Goal: Task Accomplishment & Management: Manage account settings

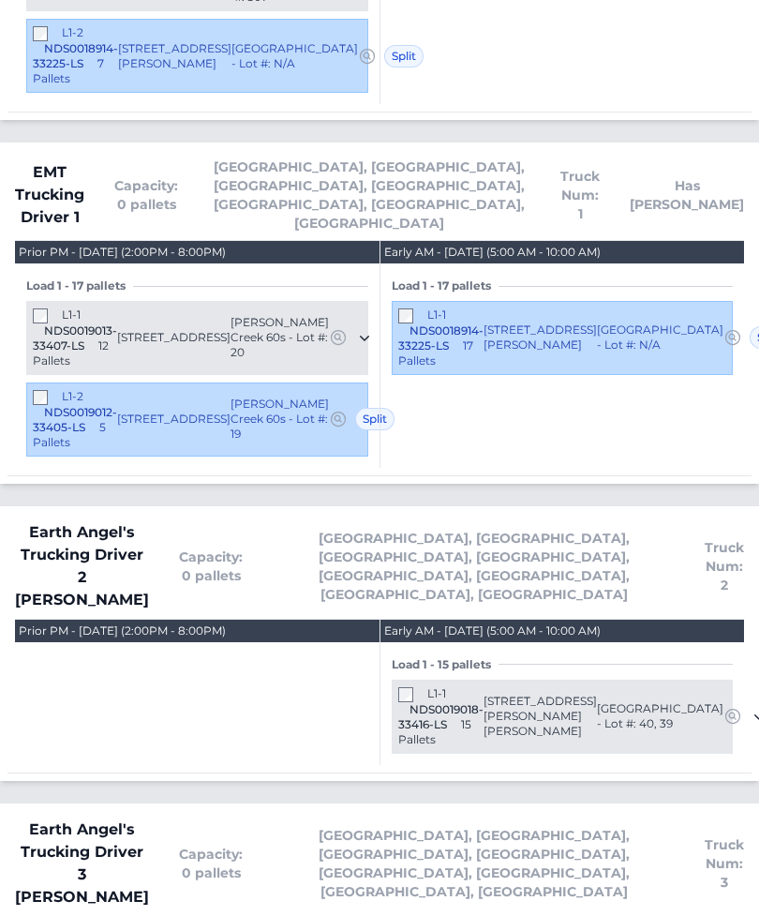
scroll to position [2075, 0]
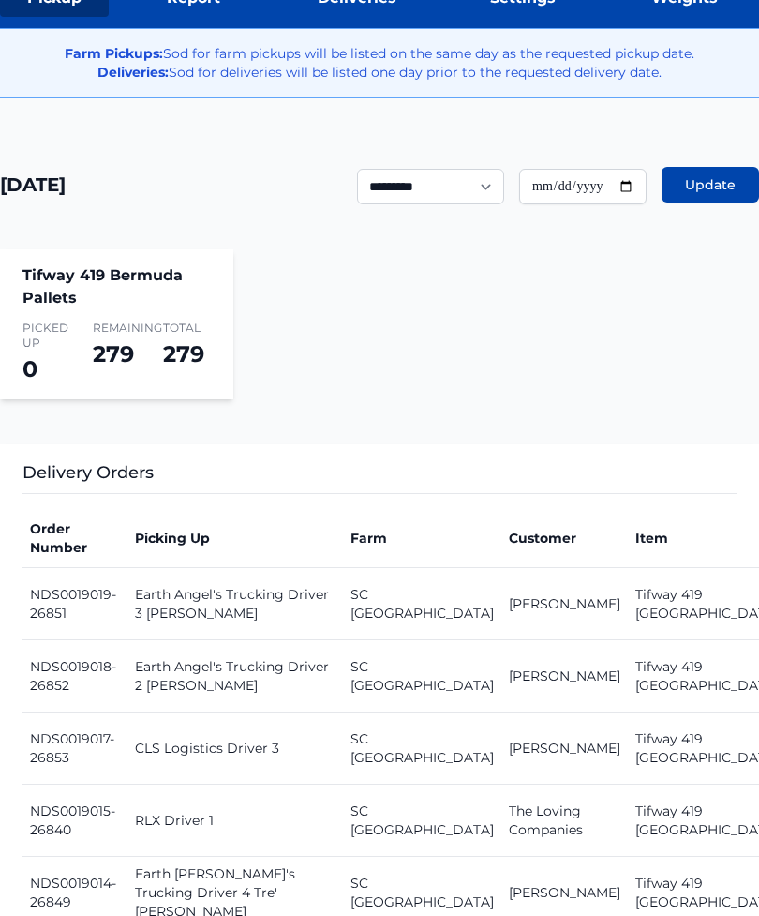
scroll to position [373, 0]
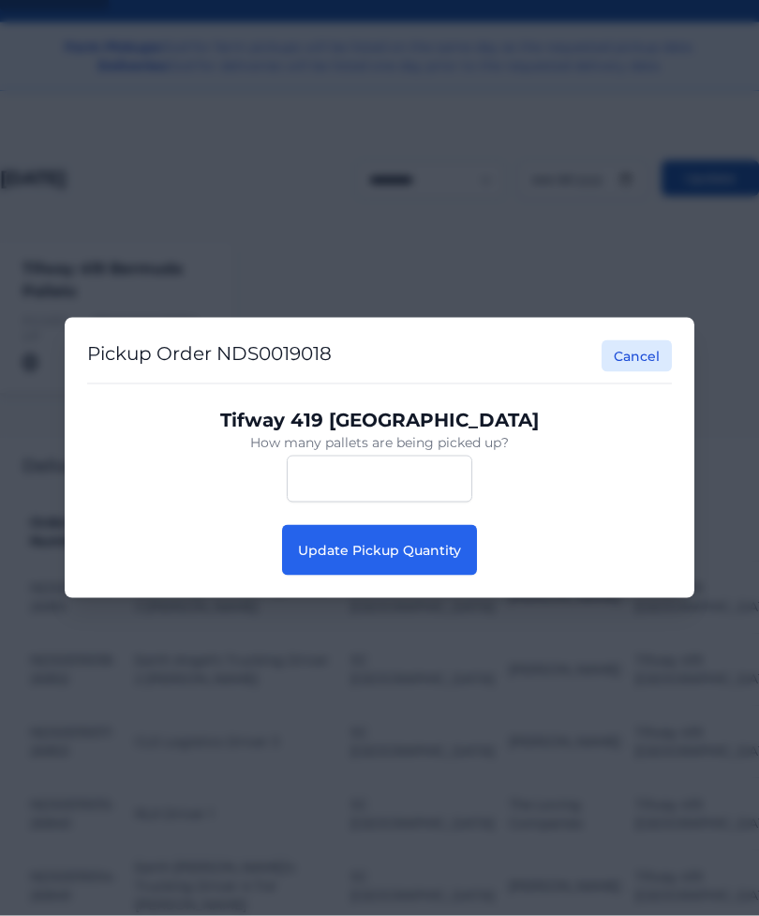
scroll to position [374, 0]
click at [459, 559] on span "Update Pickup Quantity" at bounding box center [379, 550] width 163 height 17
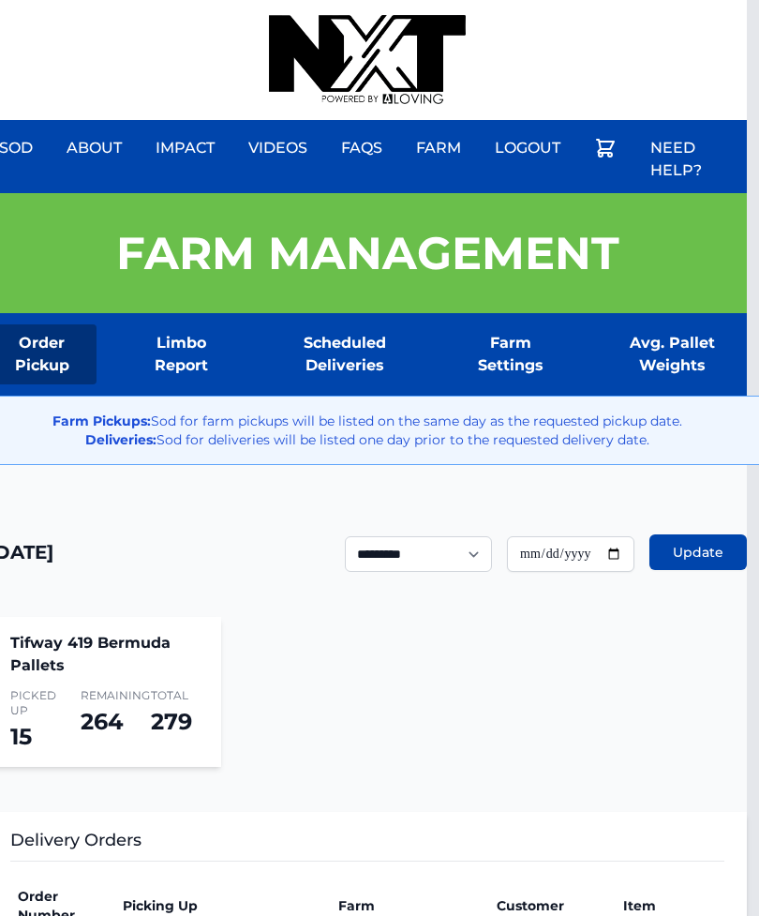
scroll to position [0, 15]
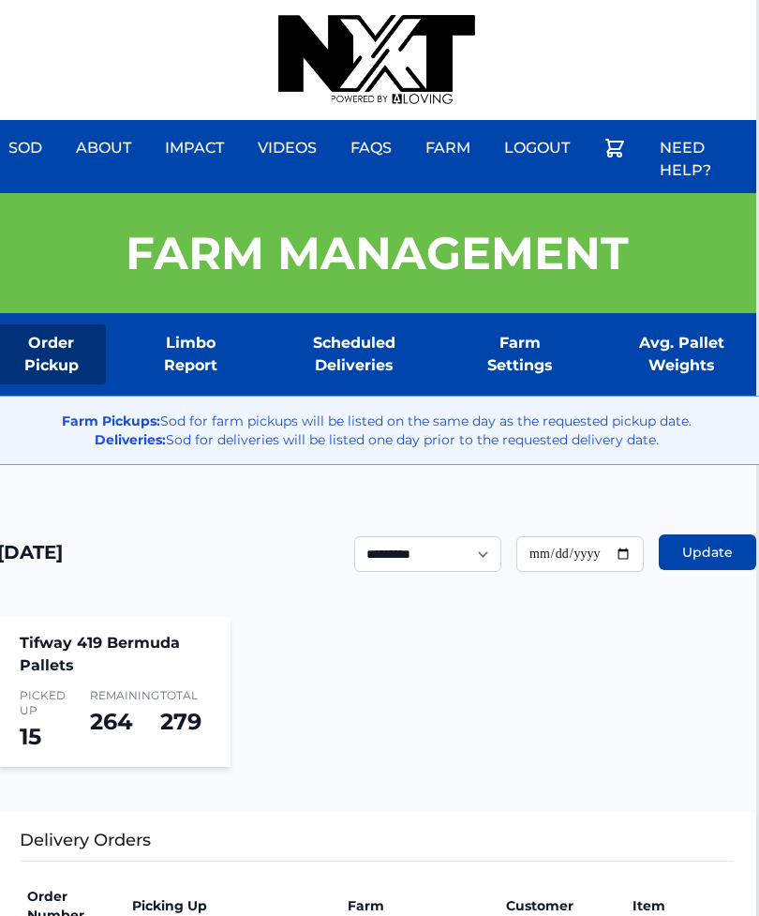
scroll to position [0, 1]
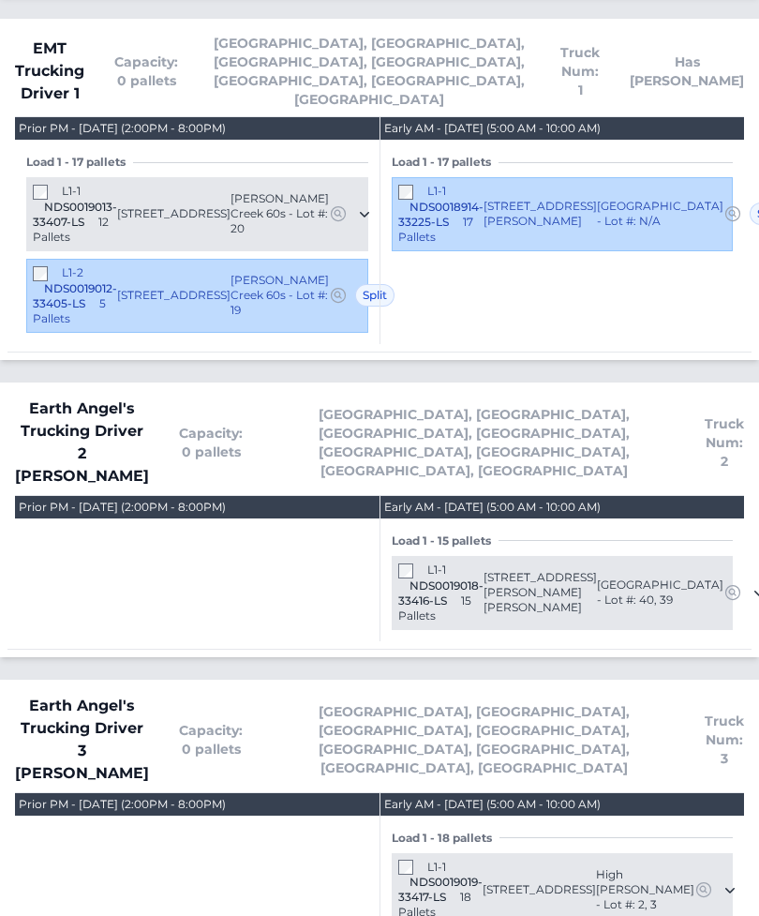
click at [653, 831] on div "Load 1 - 18 pallets" at bounding box center [562, 838] width 341 height 15
